Goal: Task Accomplishment & Management: Manage account settings

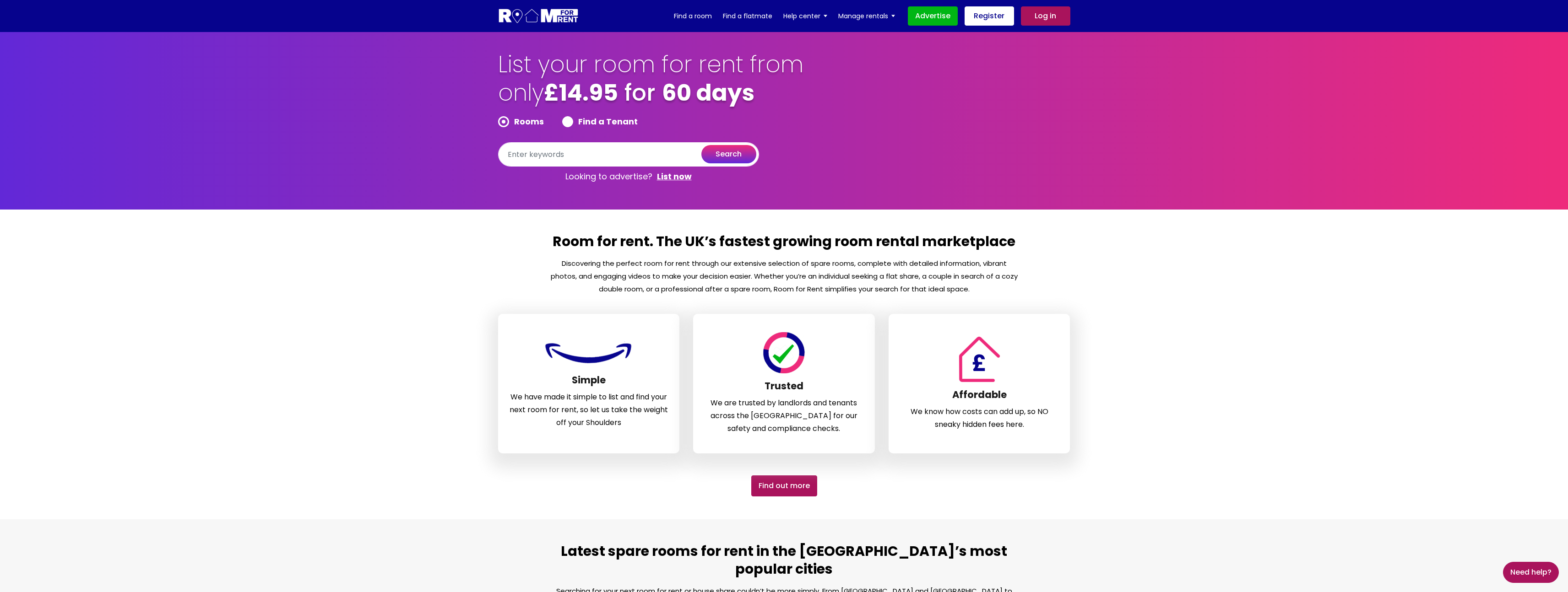
click at [1050, 16] on link "Log in" at bounding box center [1045, 16] width 50 height 19
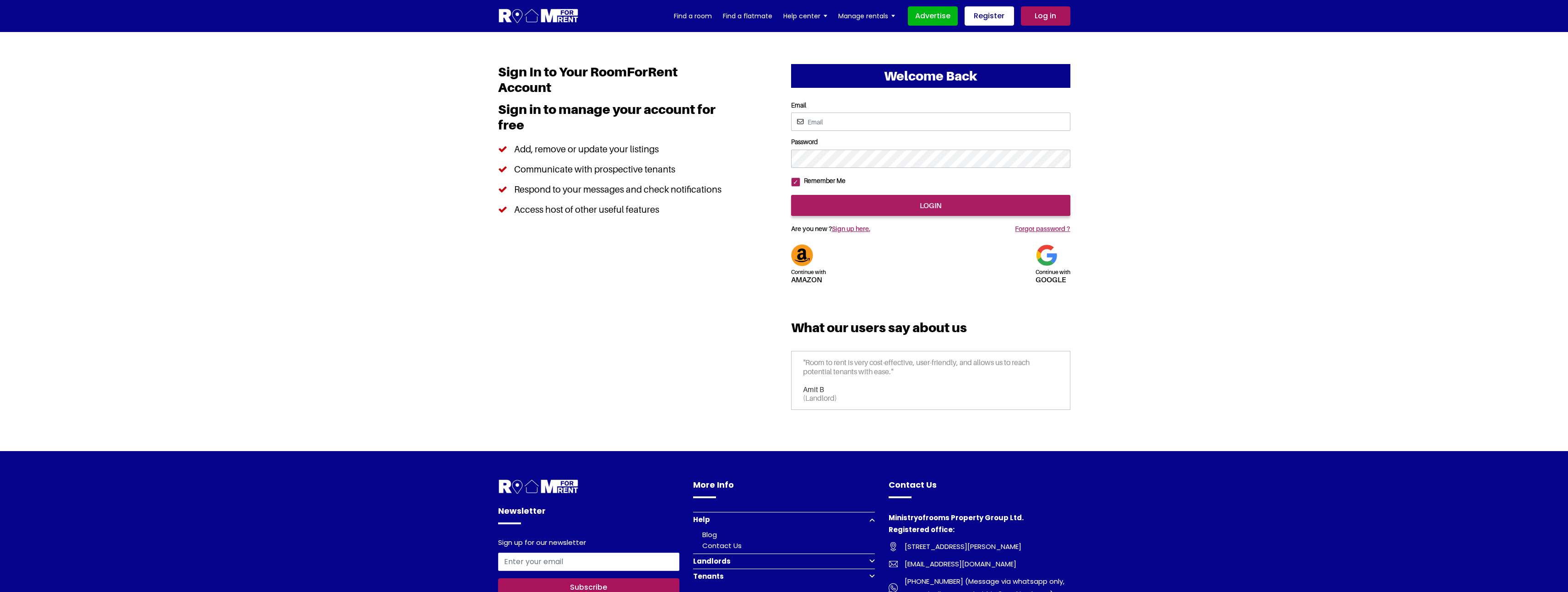
type input "[EMAIL_ADDRESS][DOMAIN_NAME]"
click at [945, 216] on input "login" at bounding box center [930, 206] width 279 height 21
